Goal: Transaction & Acquisition: Book appointment/travel/reservation

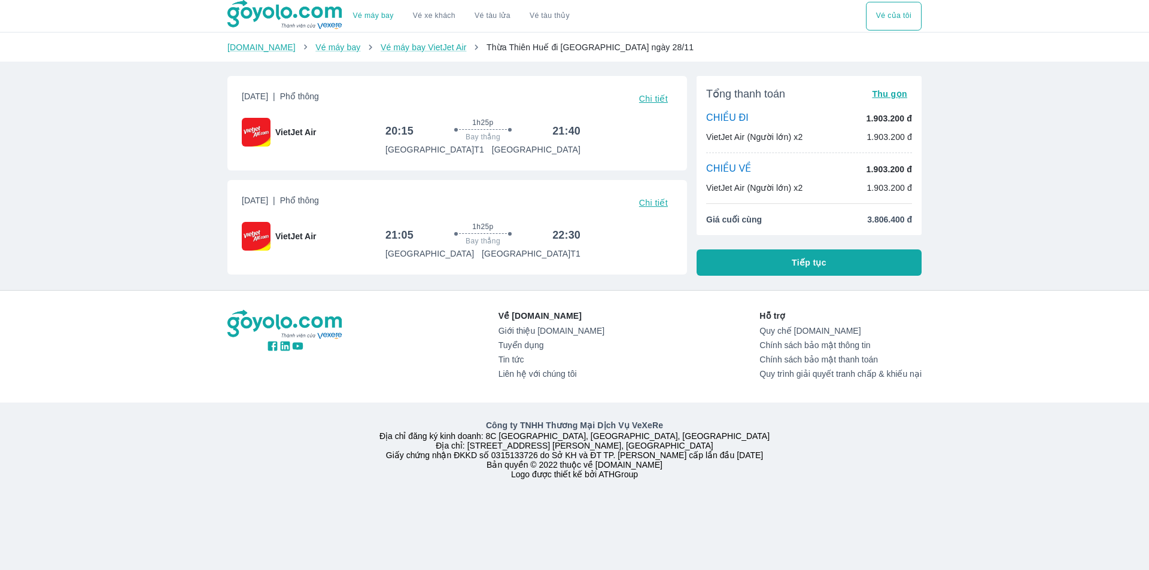
click at [650, 202] on span "Chi tiết" at bounding box center [653, 203] width 29 height 10
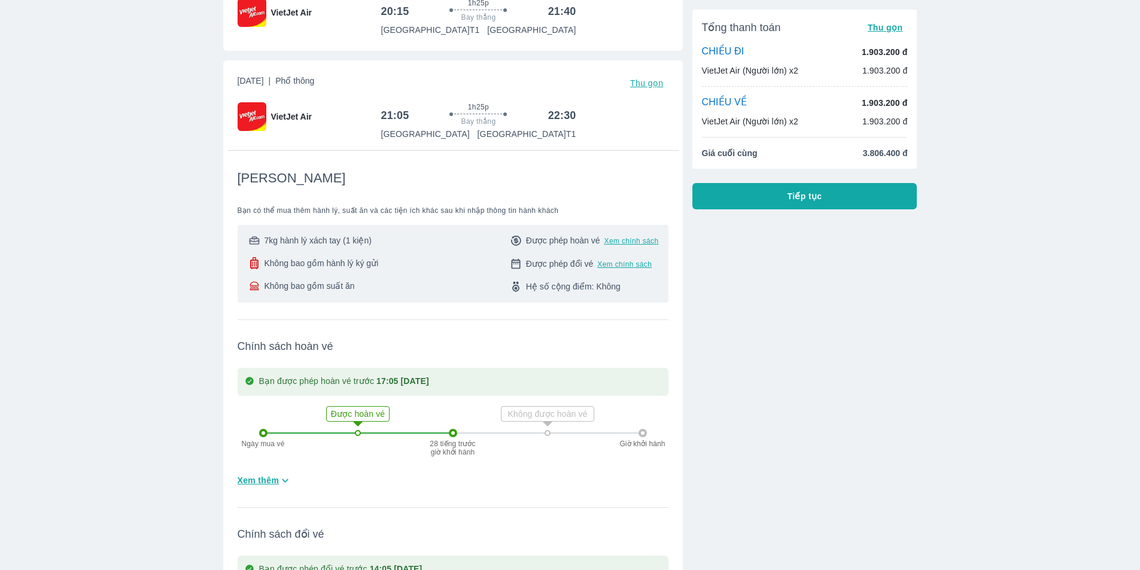
scroll to position [239, 0]
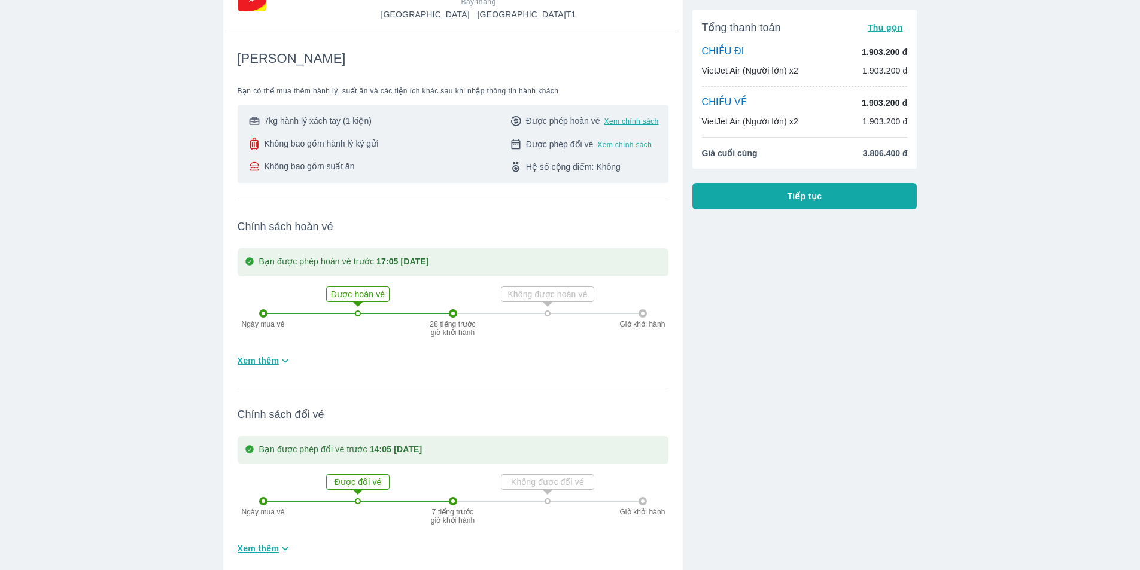
click at [258, 549] on span "Xem thêm" at bounding box center [259, 549] width 42 height 12
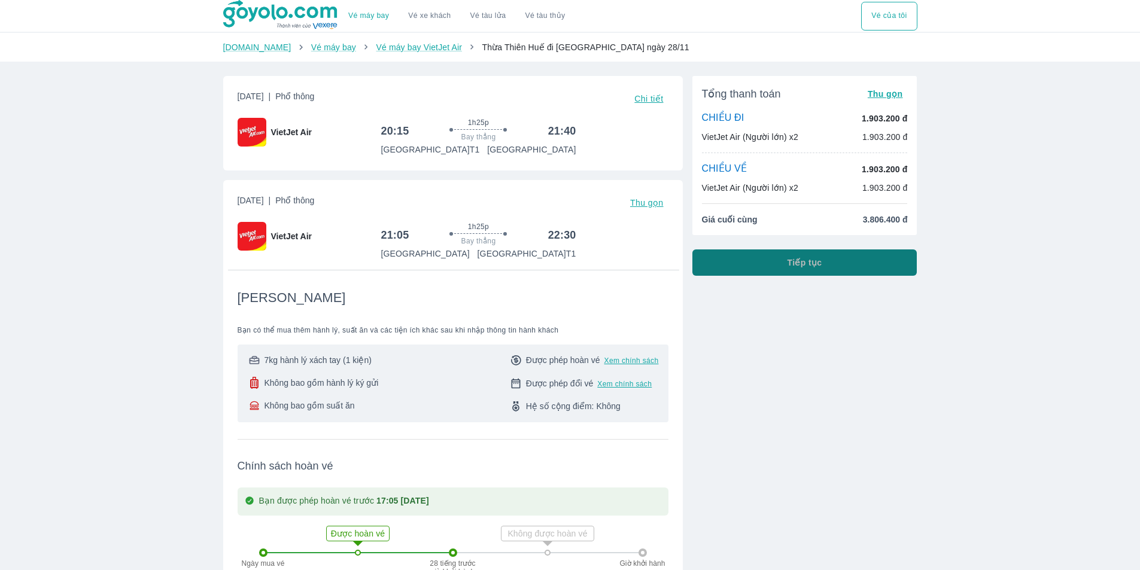
click at [752, 268] on button "Tiếp tục" at bounding box center [804, 263] width 225 height 26
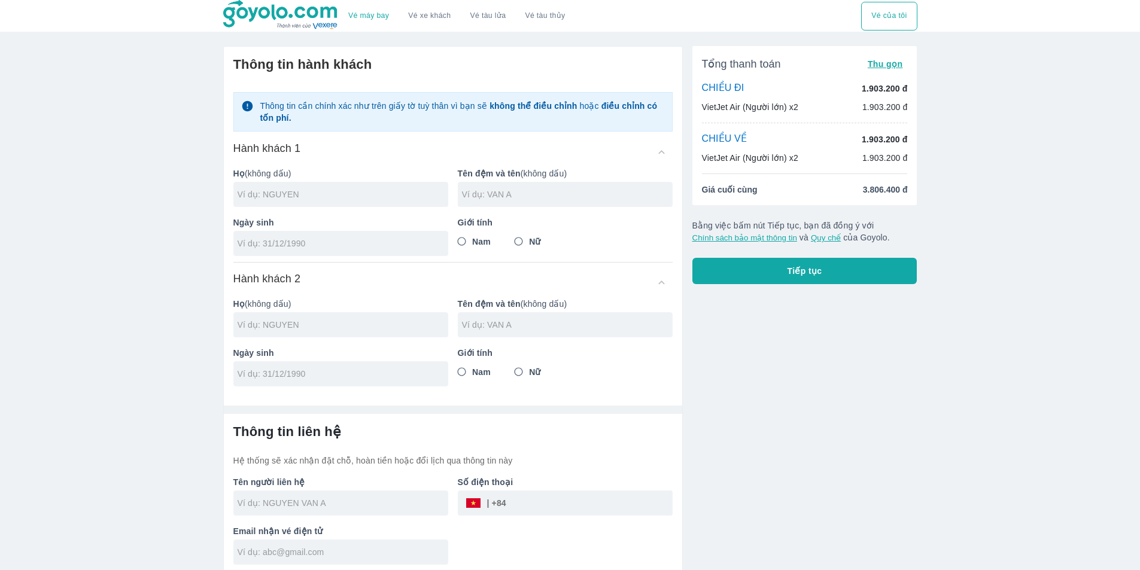
scroll to position [5, 0]
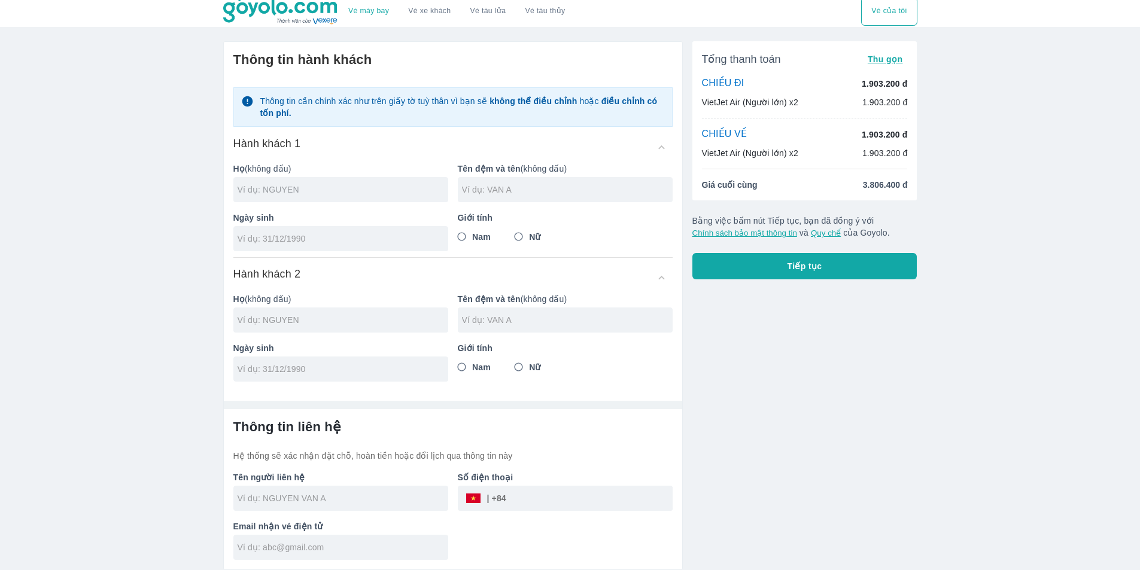
click at [375, 186] on input "text" at bounding box center [343, 190] width 211 height 12
click at [731, 351] on div "Tổng thanh toán Thu gọn CHIỀU ĐI 1.903.200 đ VietJet Air (Người lớn) x2 1.903.2…" at bounding box center [800, 301] width 235 height 539
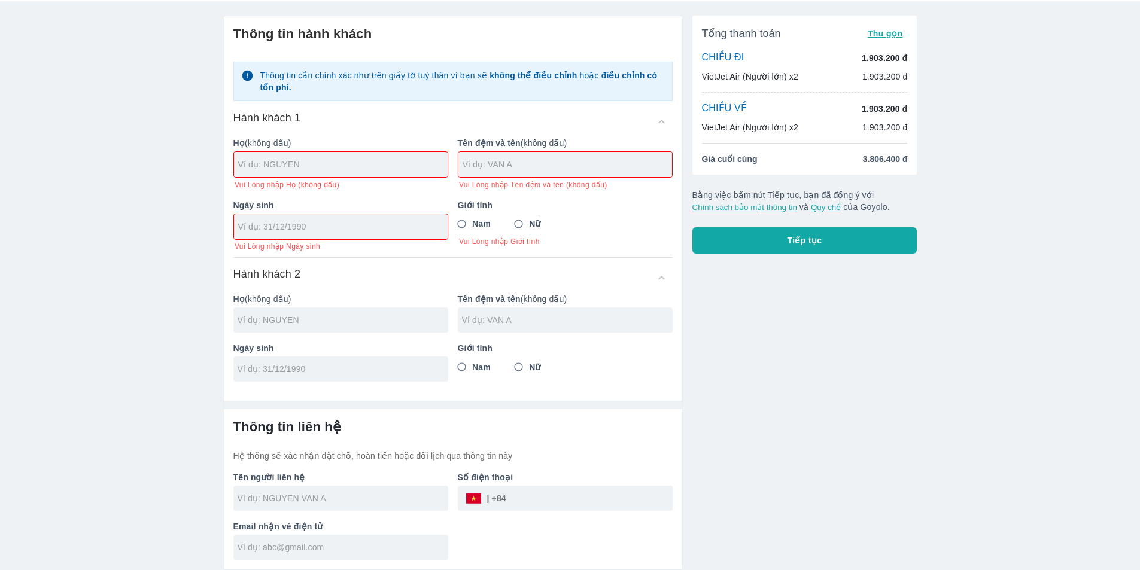
scroll to position [0, 0]
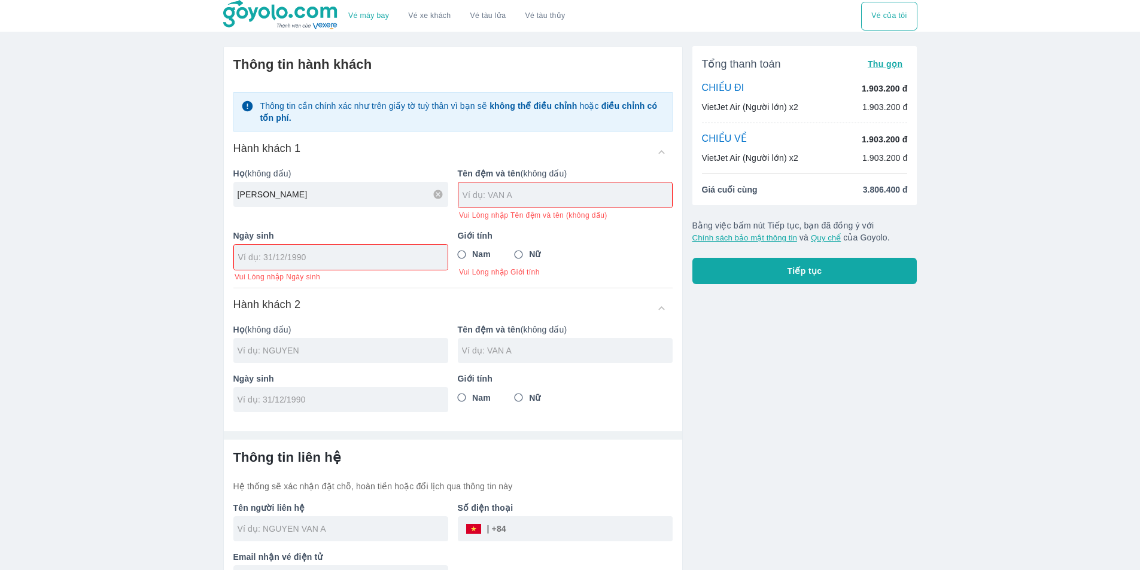
type input "NGUYEN"
click at [527, 201] on input "text" at bounding box center [567, 195] width 209 height 12
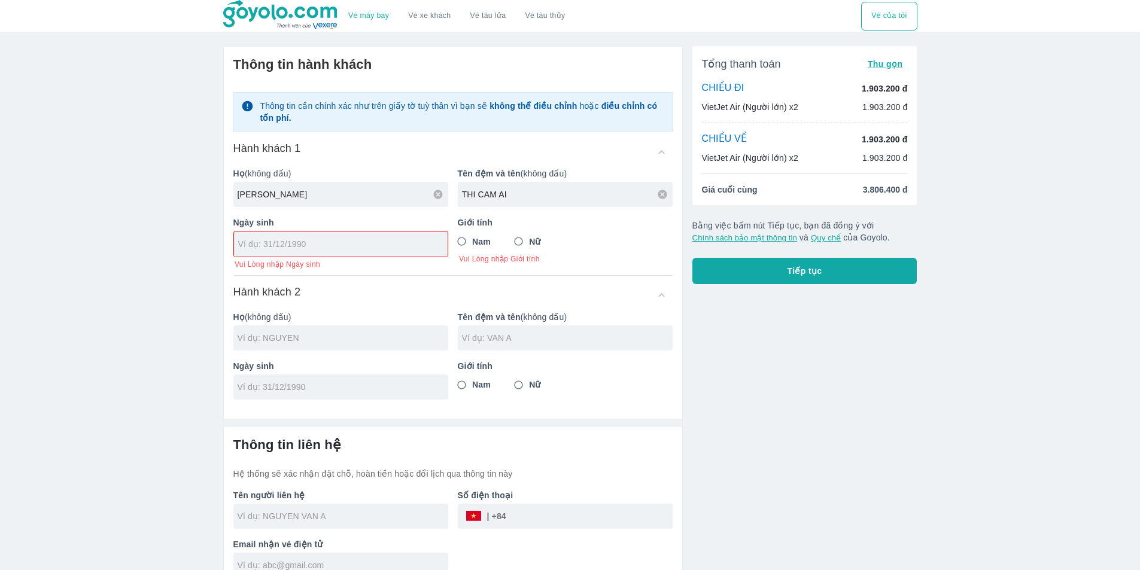
type input "THI CAM AI"
click at [386, 250] on input "tel" at bounding box center [336, 244] width 197 height 12
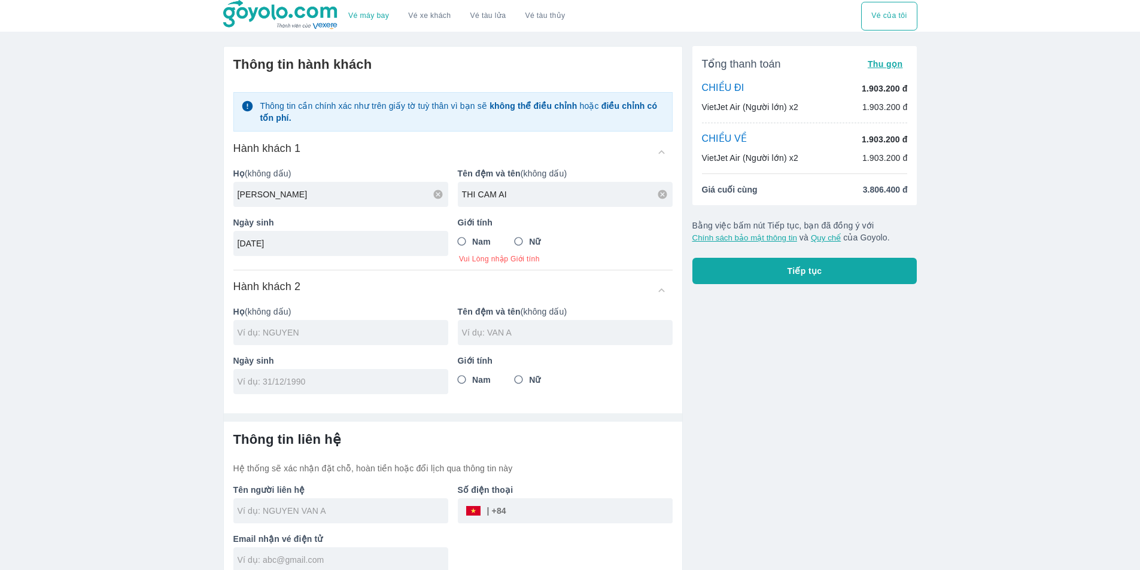
type input "14/05/2002"
click at [524, 240] on input "Nữ" at bounding box center [519, 242] width 22 height 22
radio input "true"
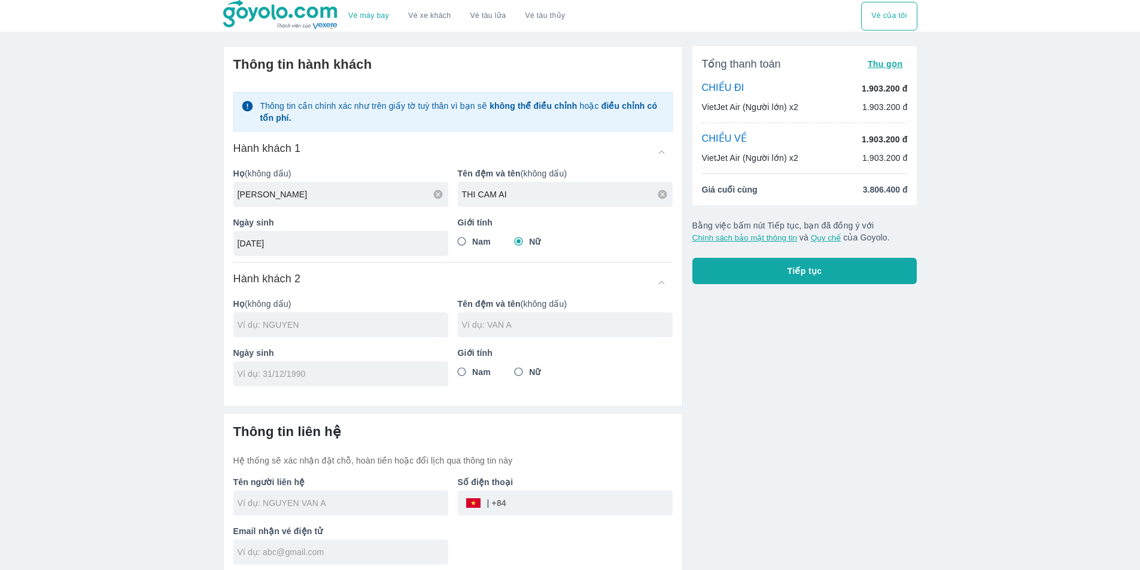
click at [360, 333] on div at bounding box center [340, 324] width 215 height 25
type input "NGUYEN THI CAM AI"
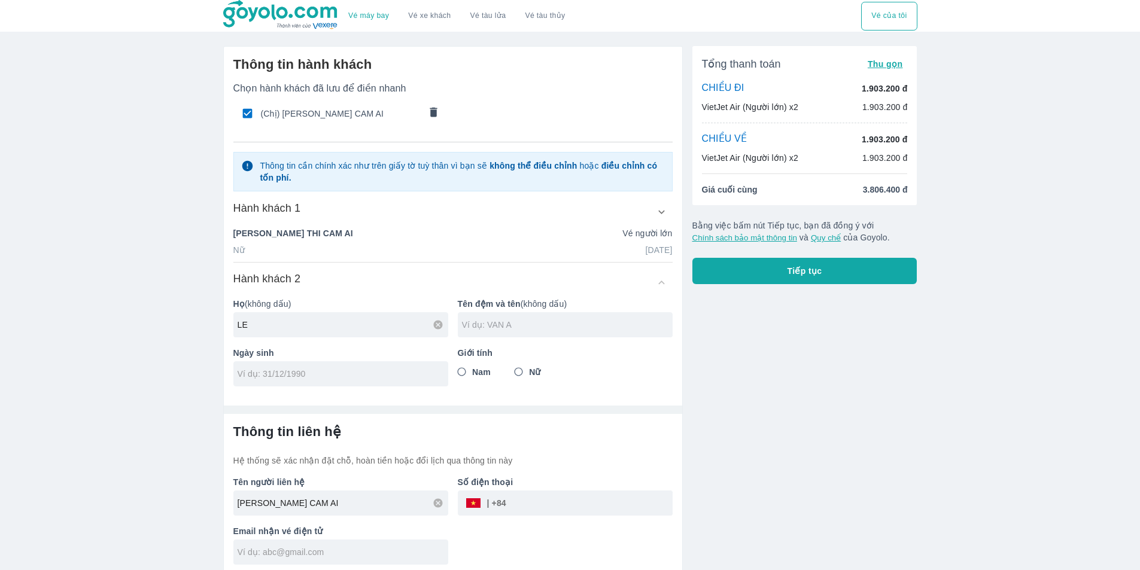
type input "LE"
click at [488, 329] on input "text" at bounding box center [567, 325] width 211 height 12
type input "THI THANH LY"
click at [349, 380] on input "tel" at bounding box center [337, 374] width 199 height 12
type input "05/02/1971"
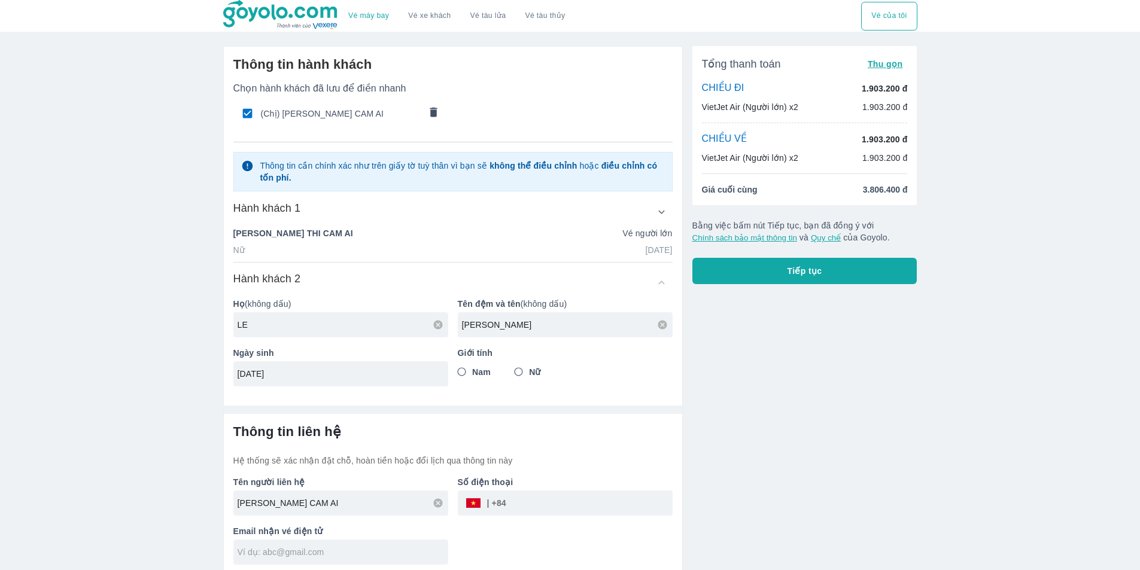
click at [520, 370] on input "Nữ" at bounding box center [519, 372] width 22 height 22
radio input "true"
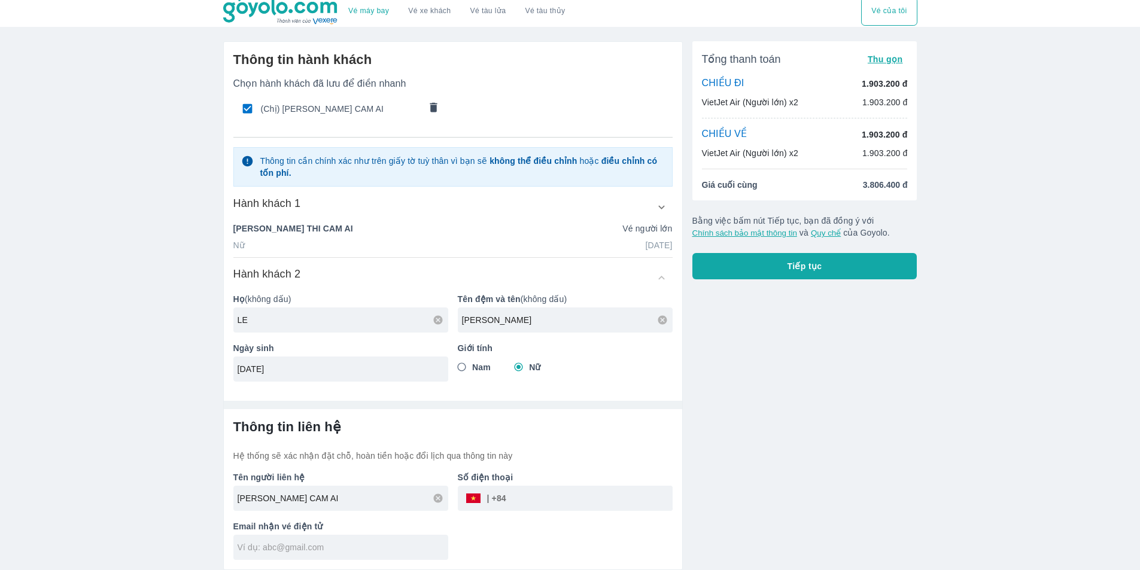
click at [552, 500] on input "tel" at bounding box center [589, 498] width 166 height 29
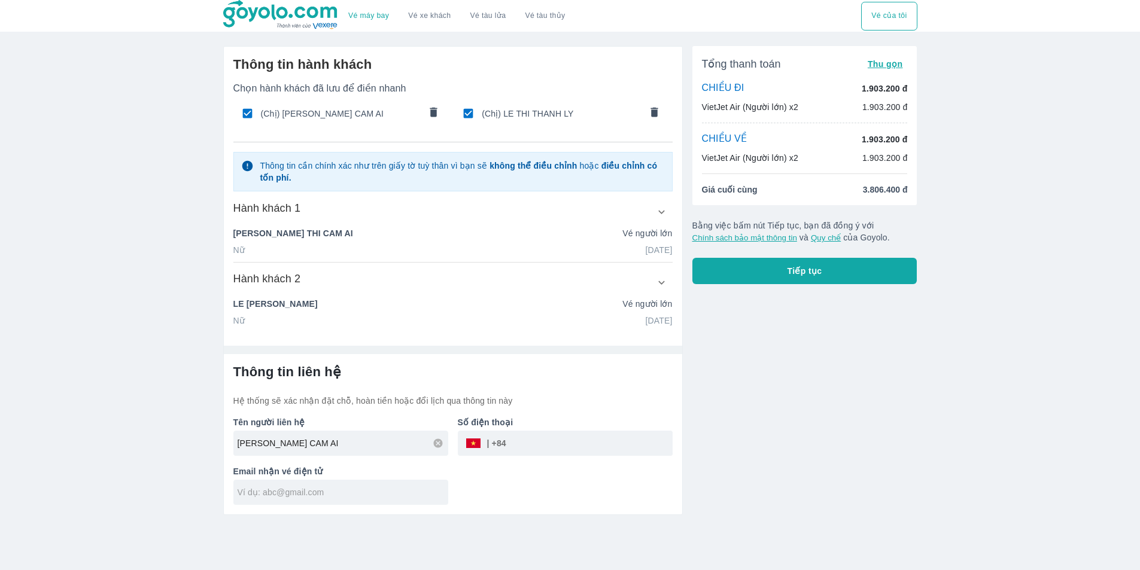
scroll to position [0, 0]
type input "0845096256"
click at [313, 493] on input "text" at bounding box center [347, 492] width 211 height 12
type input "Ainguyenqutkd@gmail.com"
click at [758, 272] on button "Tiếp tục" at bounding box center [809, 271] width 225 height 26
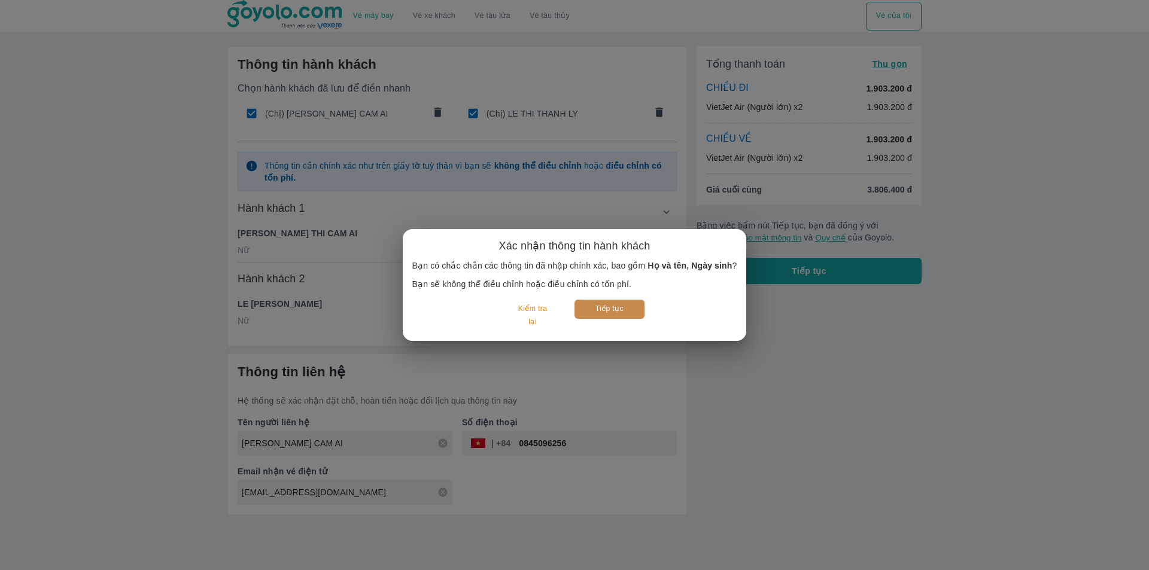
click at [592, 308] on button "Tiếp tục" at bounding box center [609, 309] width 70 height 19
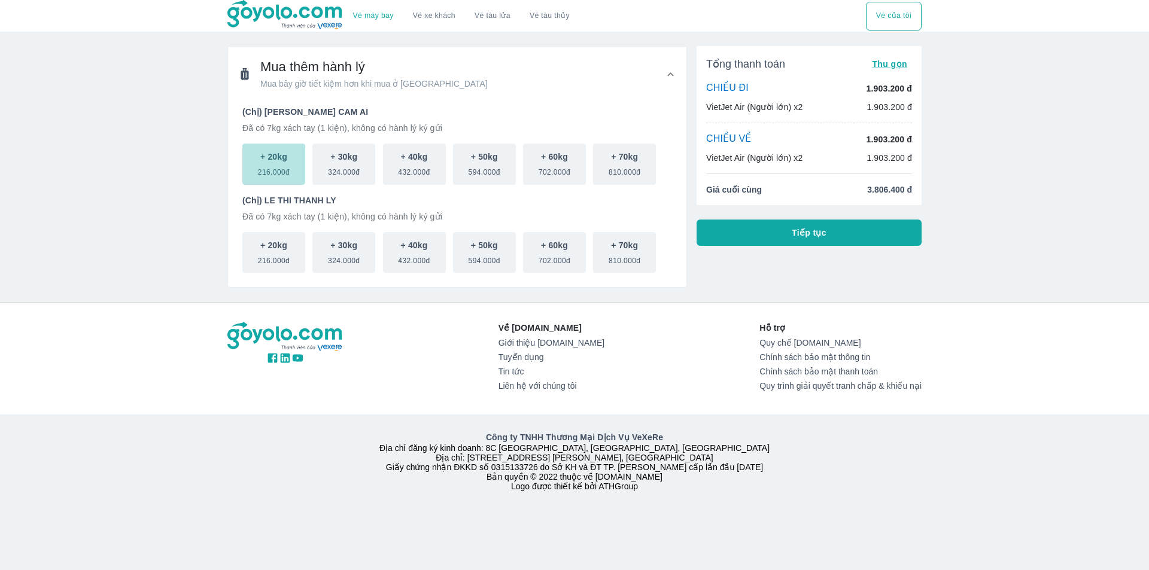
click at [284, 154] on p "+ 20kg" at bounding box center [273, 157] width 27 height 12
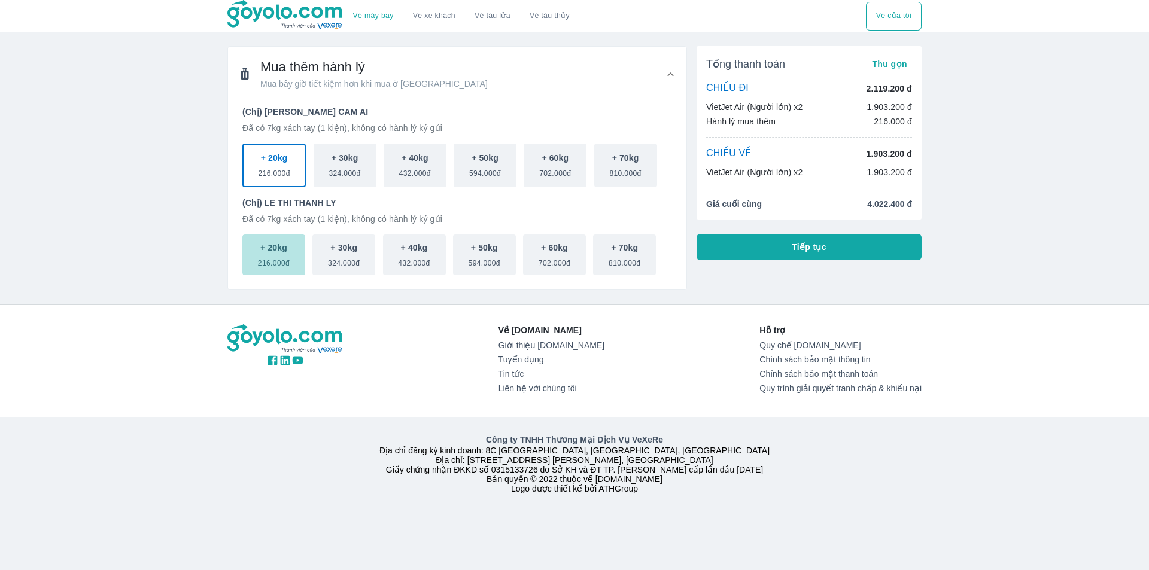
click at [275, 258] on span "216.000đ" at bounding box center [274, 261] width 32 height 14
click at [810, 156] on div "CHIỀU VỀ 1.903.200 đ" at bounding box center [809, 153] width 206 height 13
click at [666, 75] on icon at bounding box center [670, 74] width 13 height 13
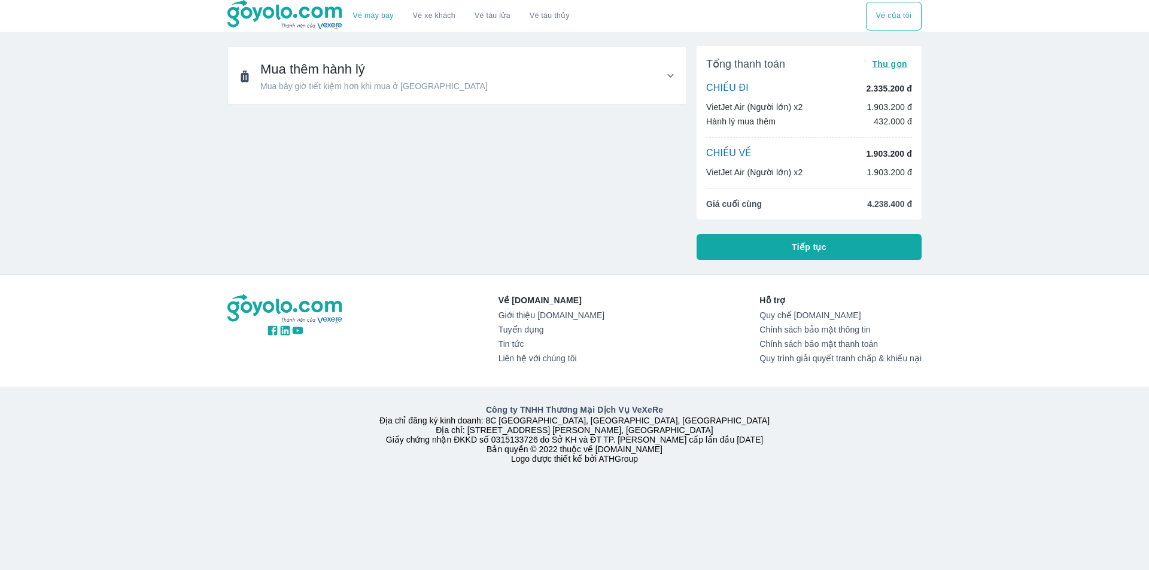
click at [668, 72] on icon at bounding box center [670, 75] width 13 height 13
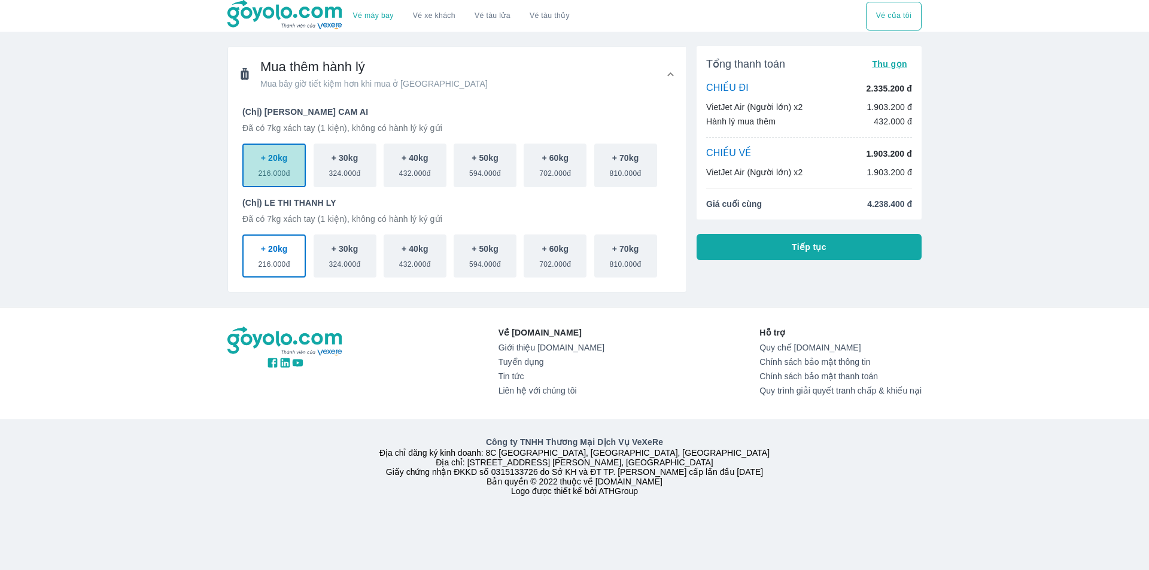
click at [278, 165] on span "216.000đ" at bounding box center [275, 171] width 32 height 14
click at [263, 251] on p "+ 20kg" at bounding box center [274, 247] width 27 height 12
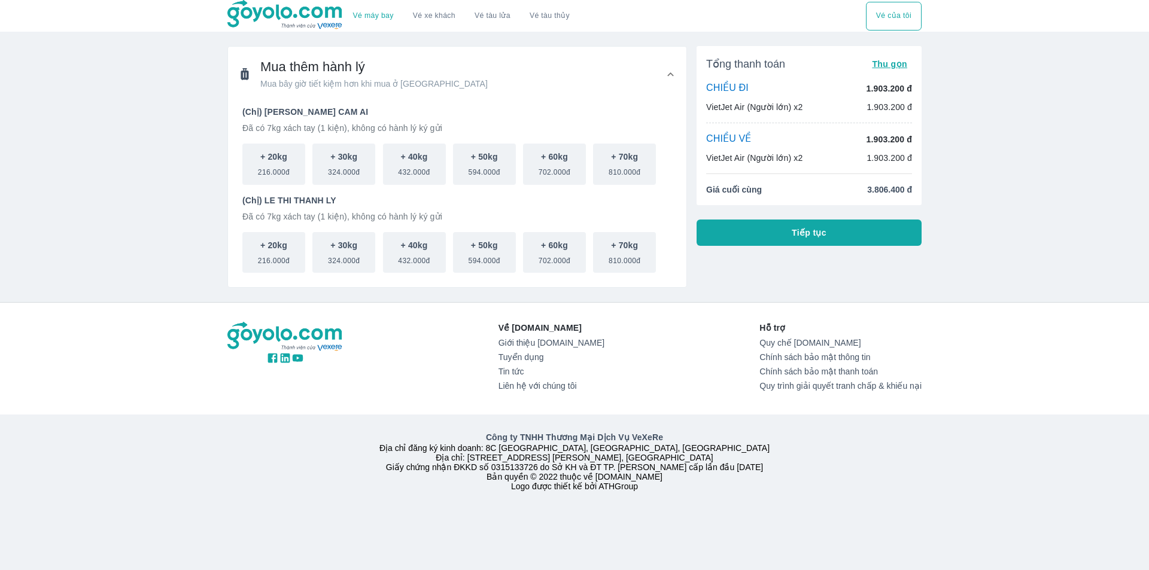
click at [763, 154] on p "VietJet Air (Người lớn) x2" at bounding box center [754, 158] width 96 height 12
click at [786, 228] on button "Tiếp tục" at bounding box center [809, 233] width 225 height 26
